Goal: Navigation & Orientation: Go to known website

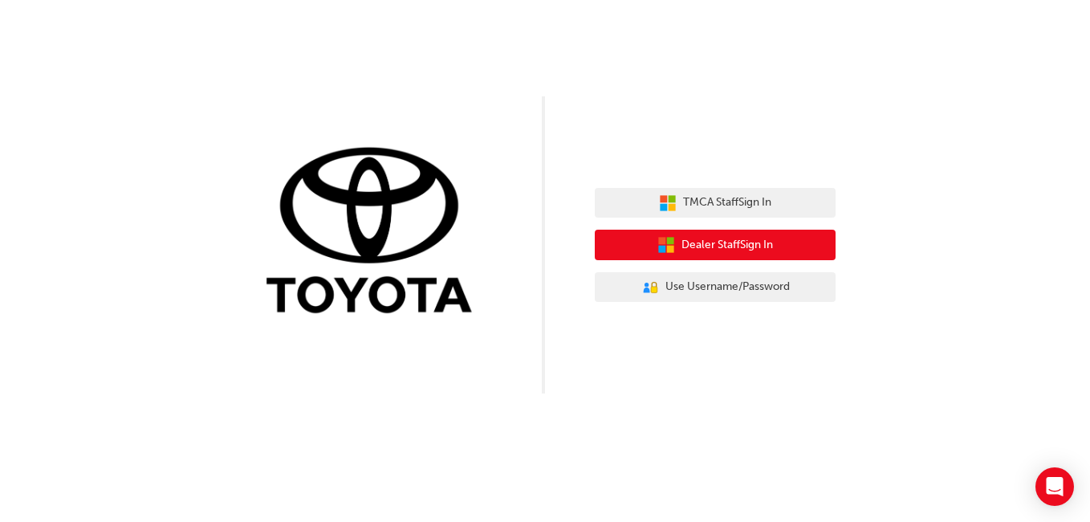
click at [725, 238] on span "Dealer Staff Sign In" at bounding box center [728, 245] width 92 height 18
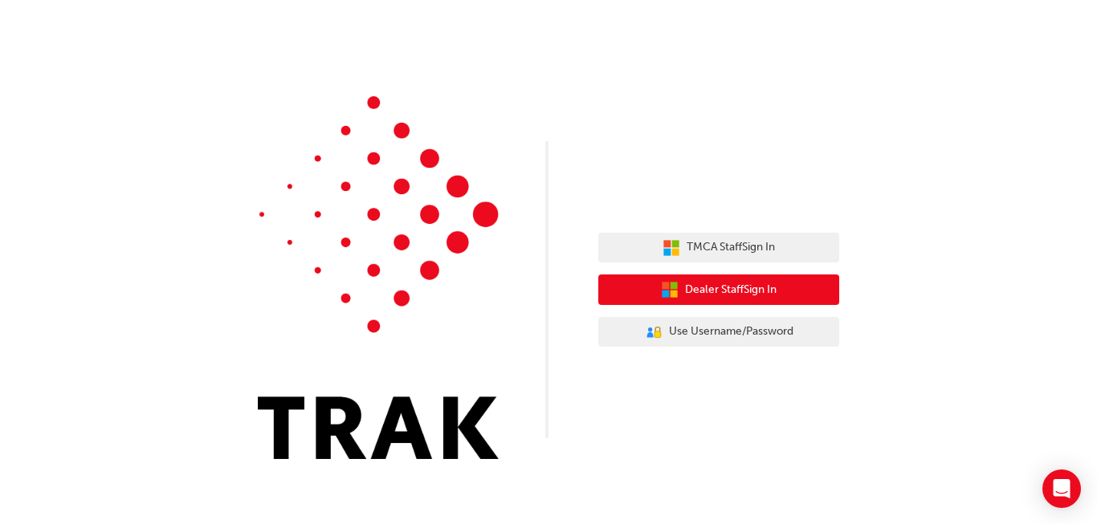
click at [727, 287] on span "Dealer Staff Sign In" at bounding box center [731, 290] width 92 height 18
